Goal: Task Accomplishment & Management: Use online tool/utility

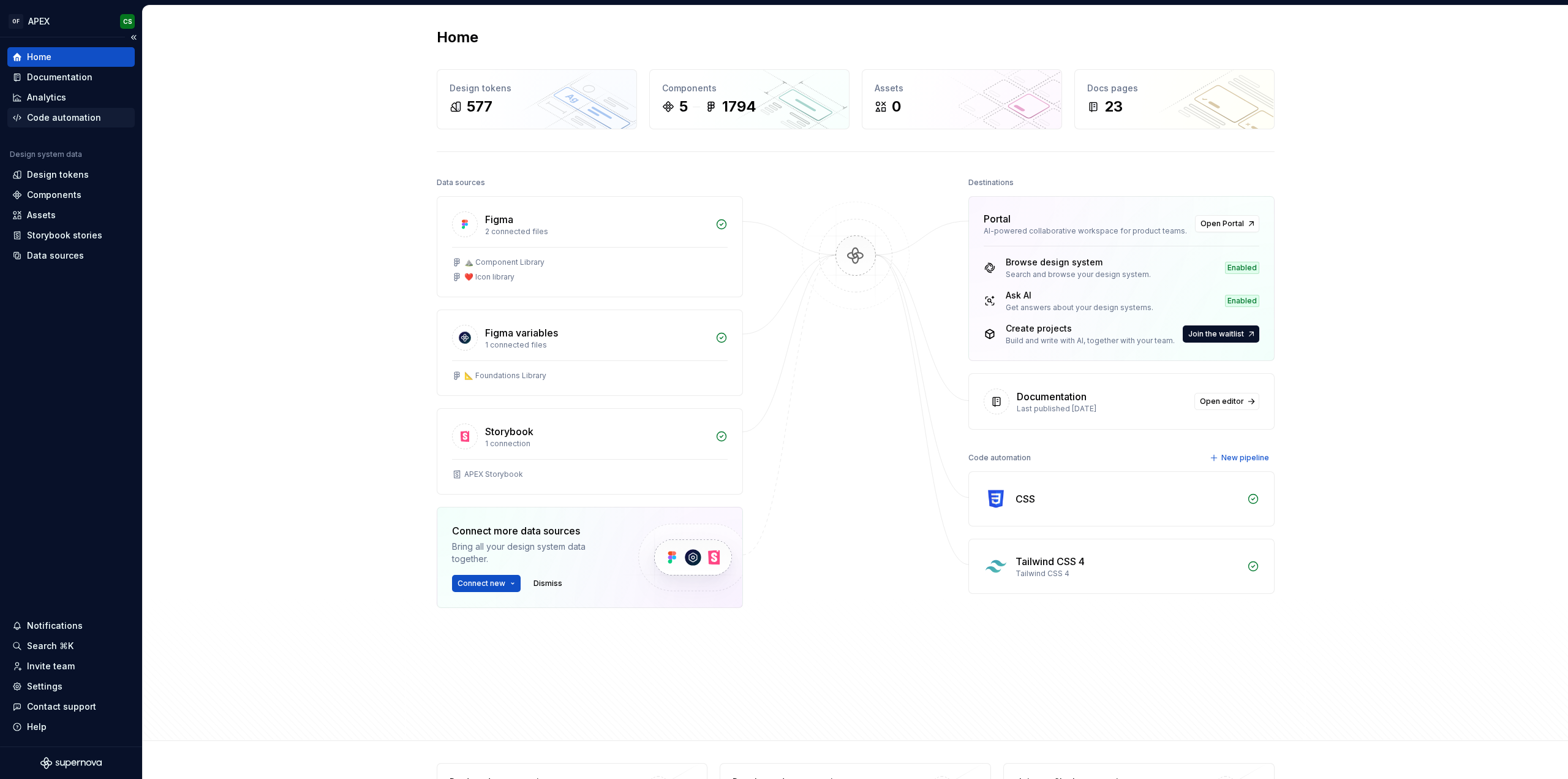
click at [71, 123] on div "Code automation" at bounding box center [71, 118] width 128 height 20
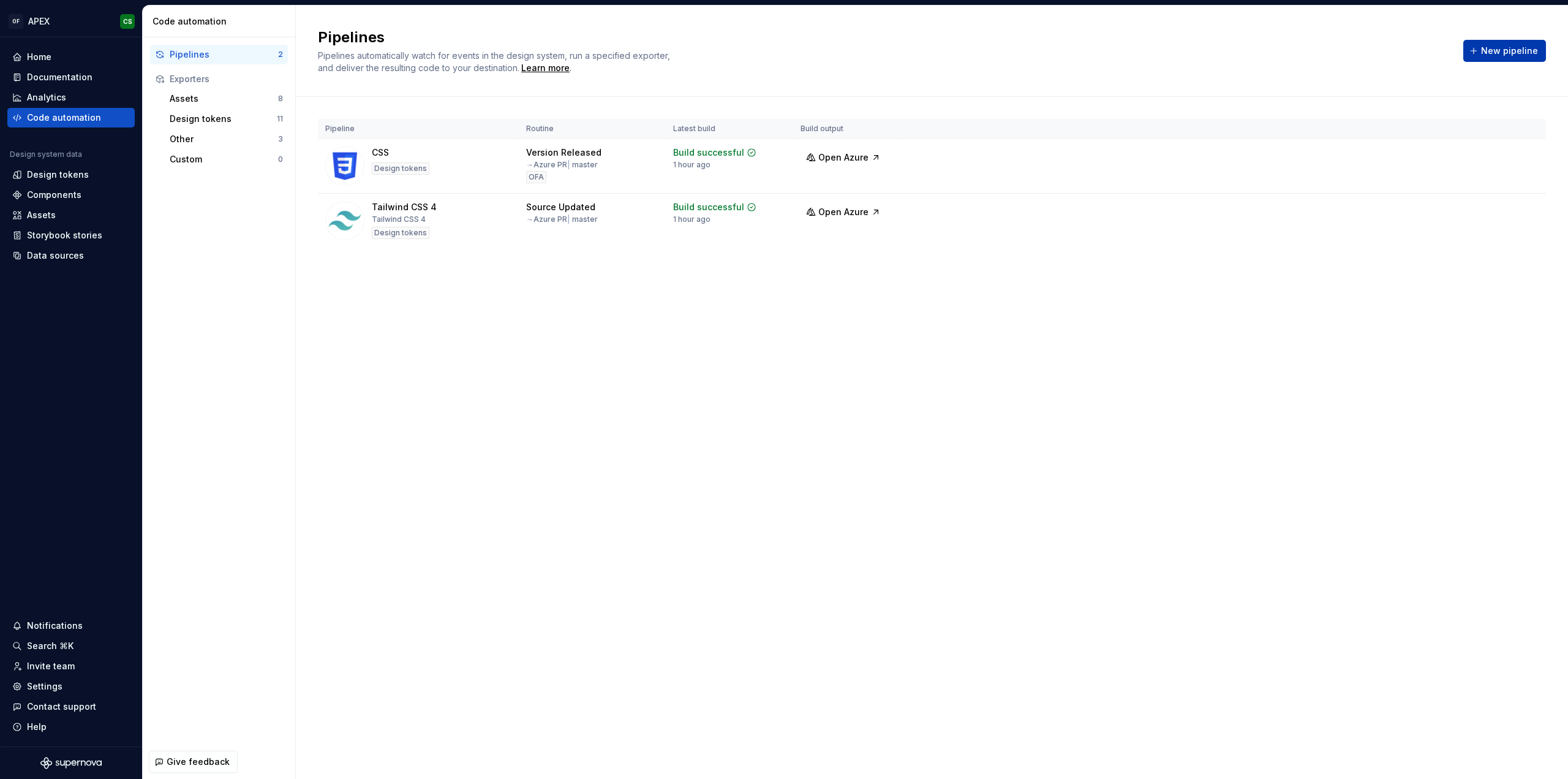
click at [1493, 48] on span "New pipeline" at bounding box center [1510, 51] width 57 height 12
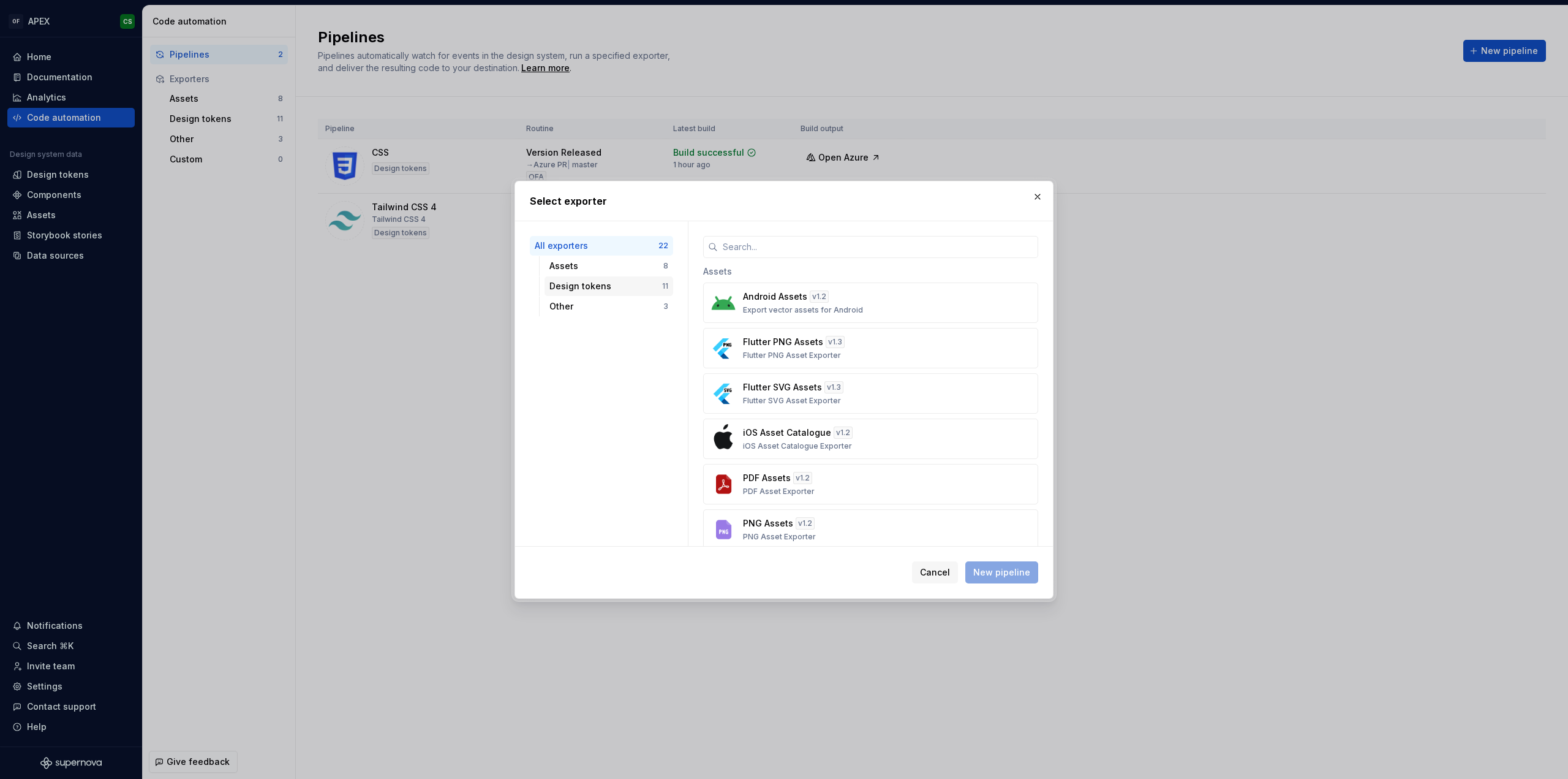
click at [627, 277] on div "Design tokens 11" at bounding box center [609, 286] width 129 height 20
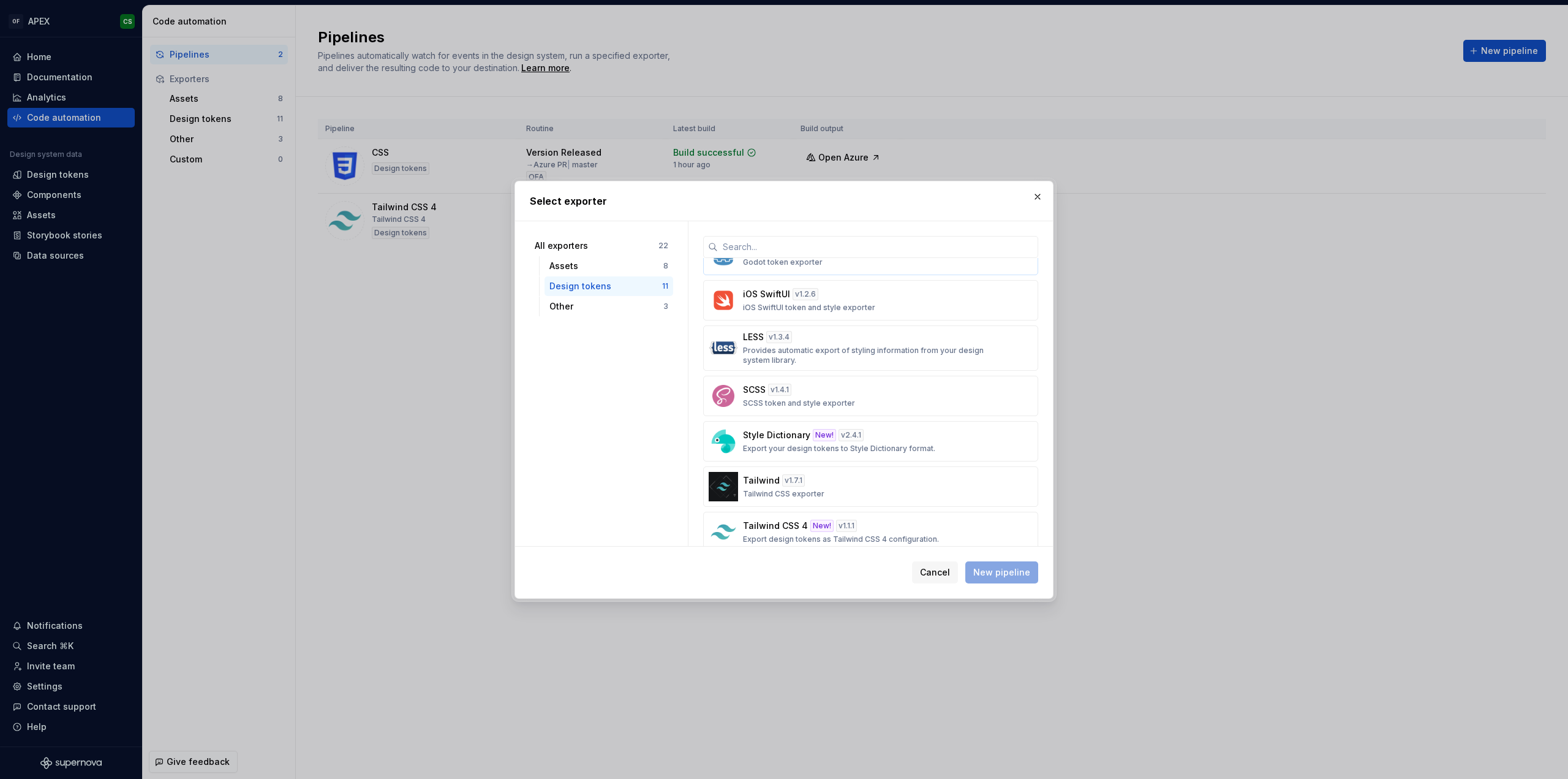
scroll to position [225, 0]
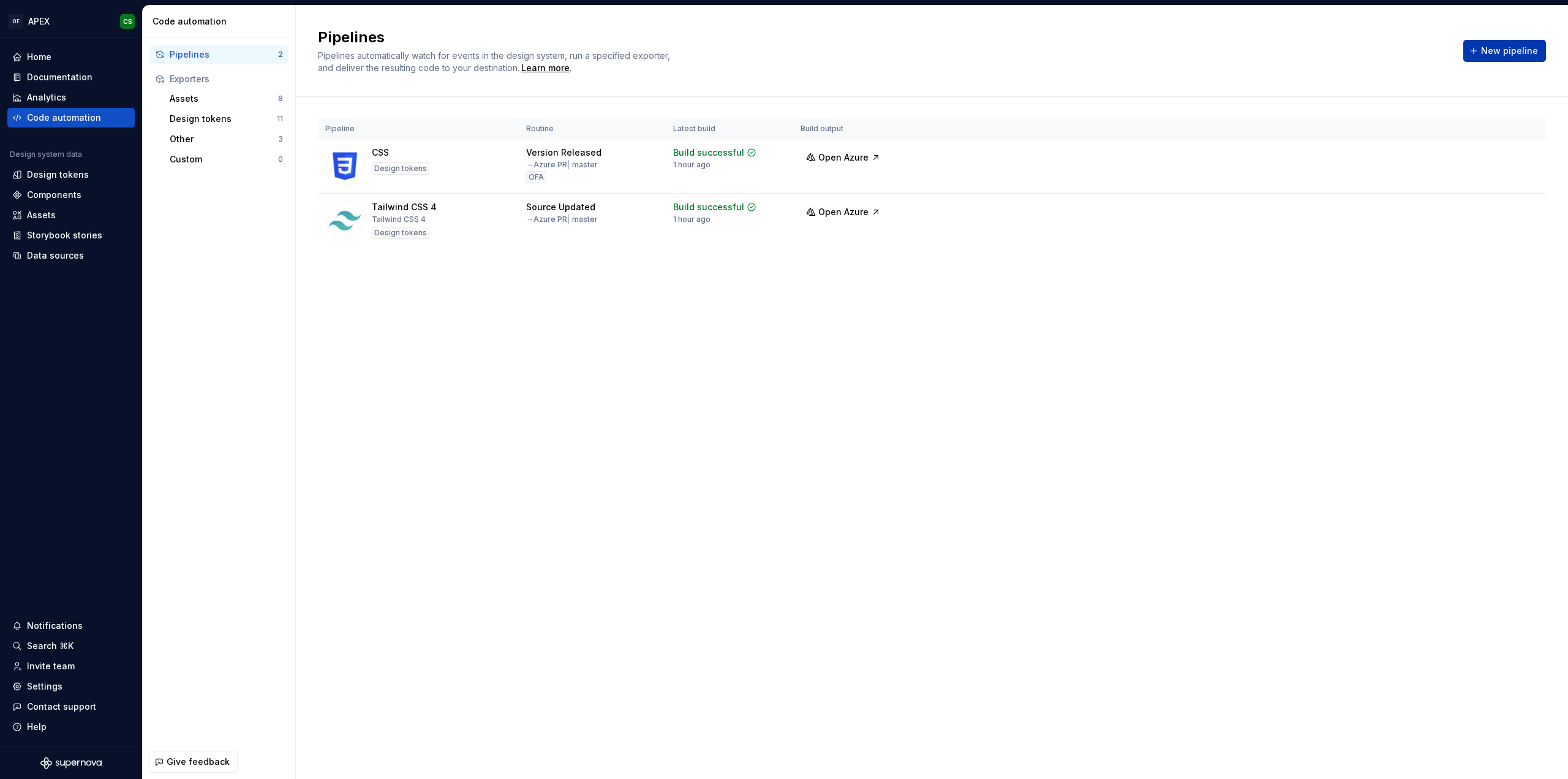
click at [1492, 52] on span "New pipeline" at bounding box center [1510, 51] width 57 height 12
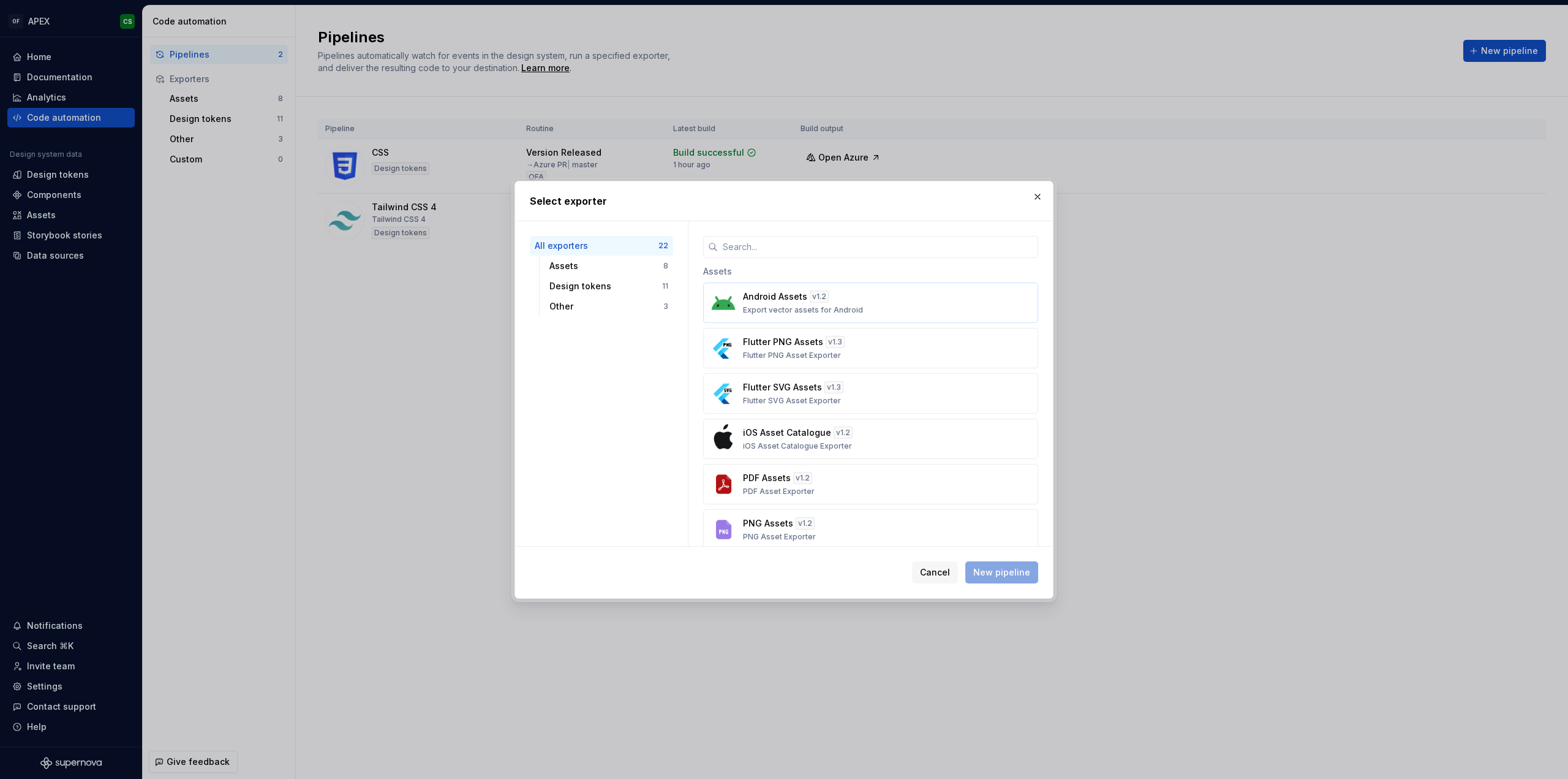
scroll to position [61, 0]
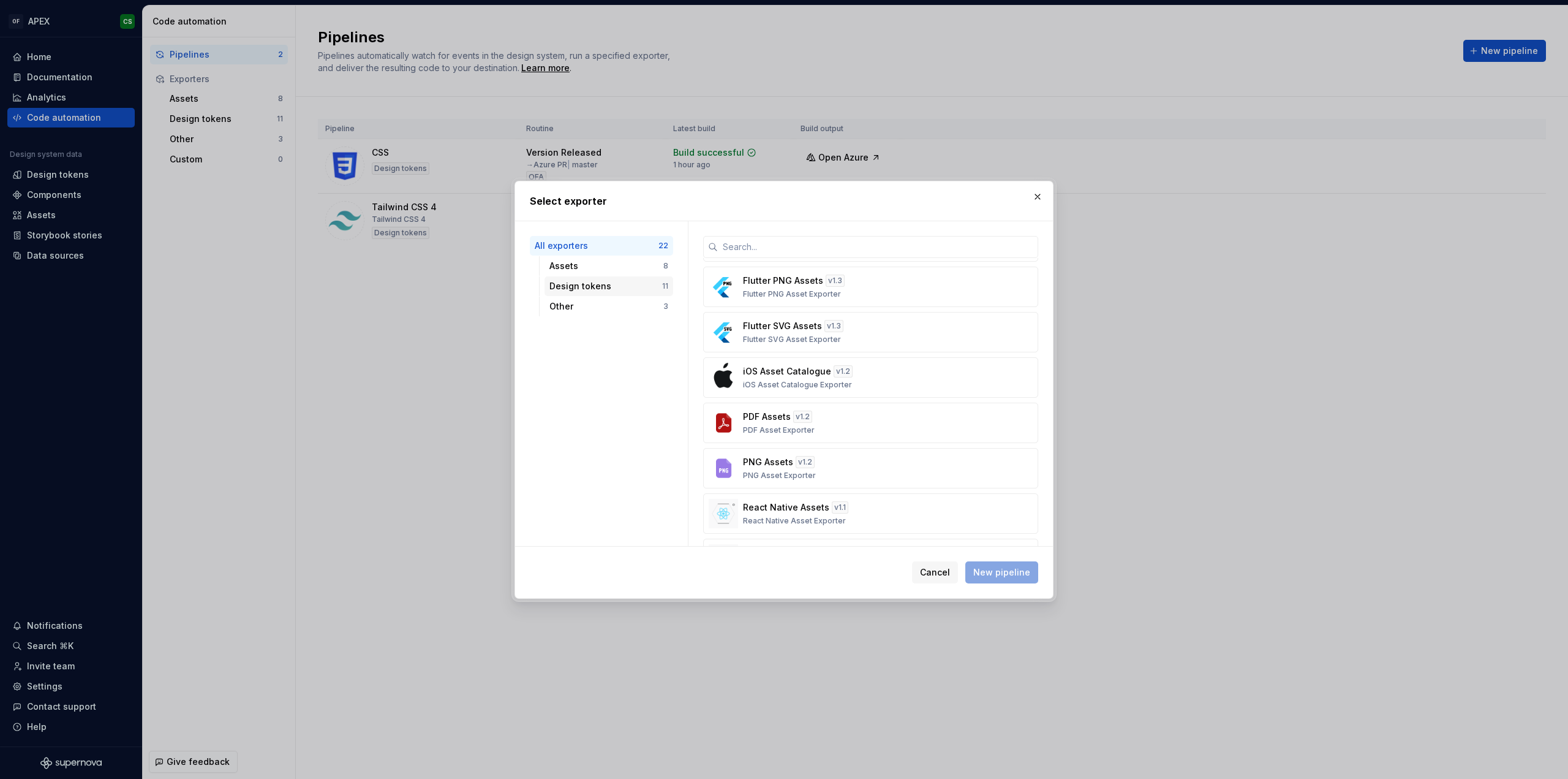
click at [577, 280] on div "Design tokens" at bounding box center [606, 286] width 113 height 12
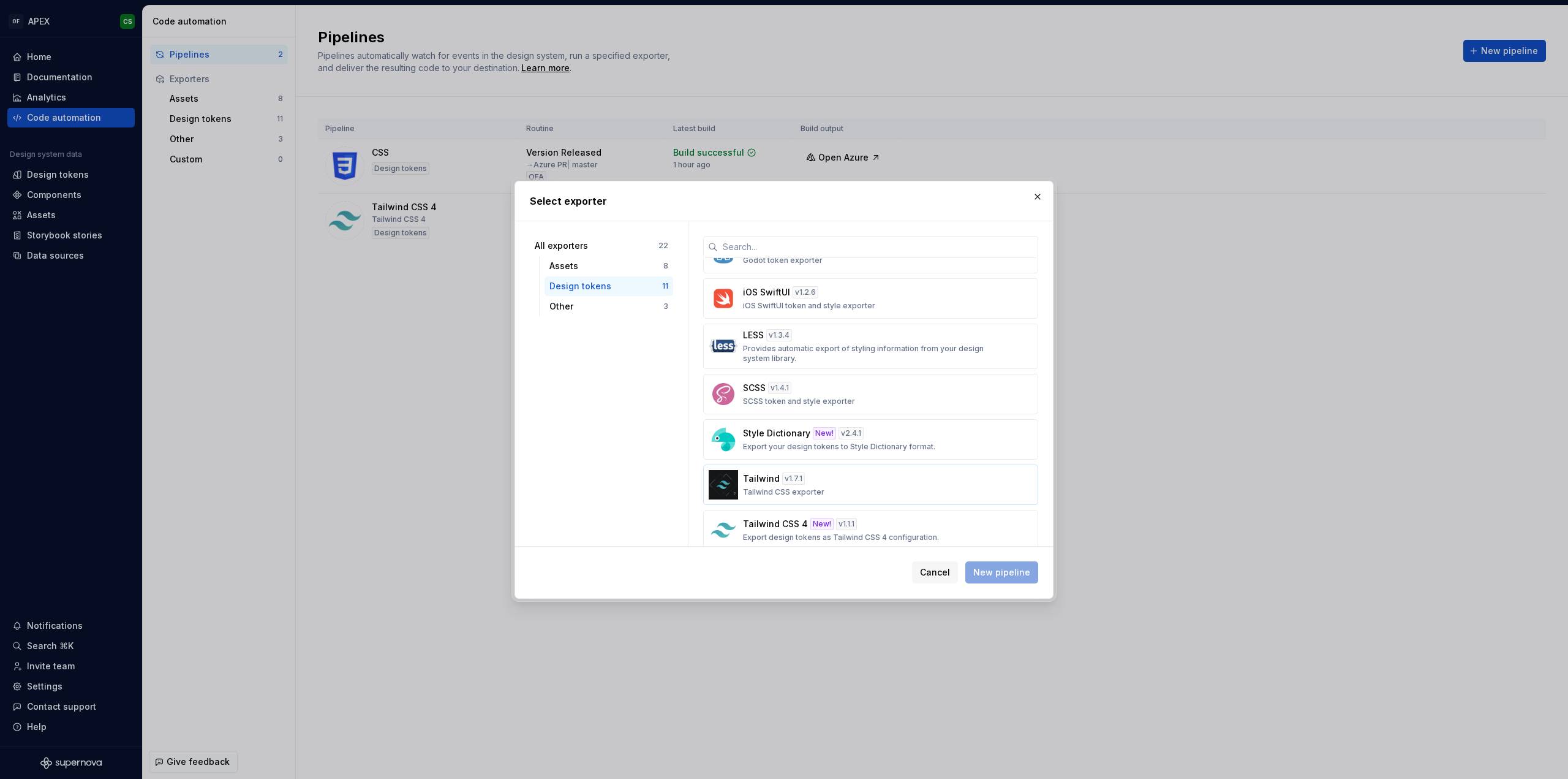
scroll to position [225, 0]
